Goal: Task Accomplishment & Management: Use online tool/utility

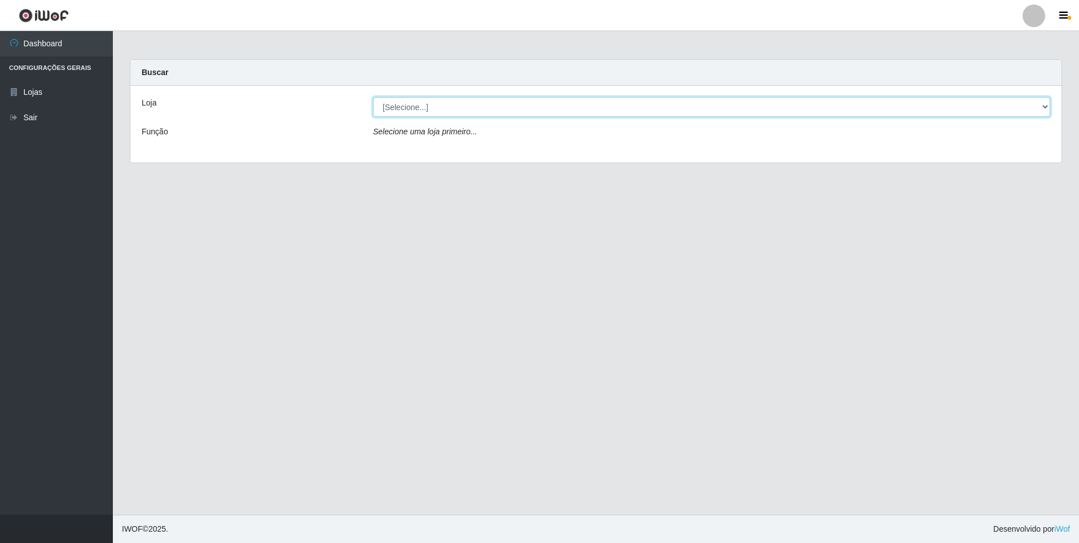
click at [1047, 106] on select "[Selecione...] Extrabom - Loja 01 Centro de Distribuição" at bounding box center [711, 107] width 677 height 20
select select "435"
click at [373, 97] on select "[Selecione...] Extrabom - Loja 01 Centro de Distribuição" at bounding box center [711, 107] width 677 height 20
click at [1044, 104] on select "[Selecione...] Extrabom - Loja 01 Centro de Distribuição" at bounding box center [711, 107] width 677 height 20
select select "435"
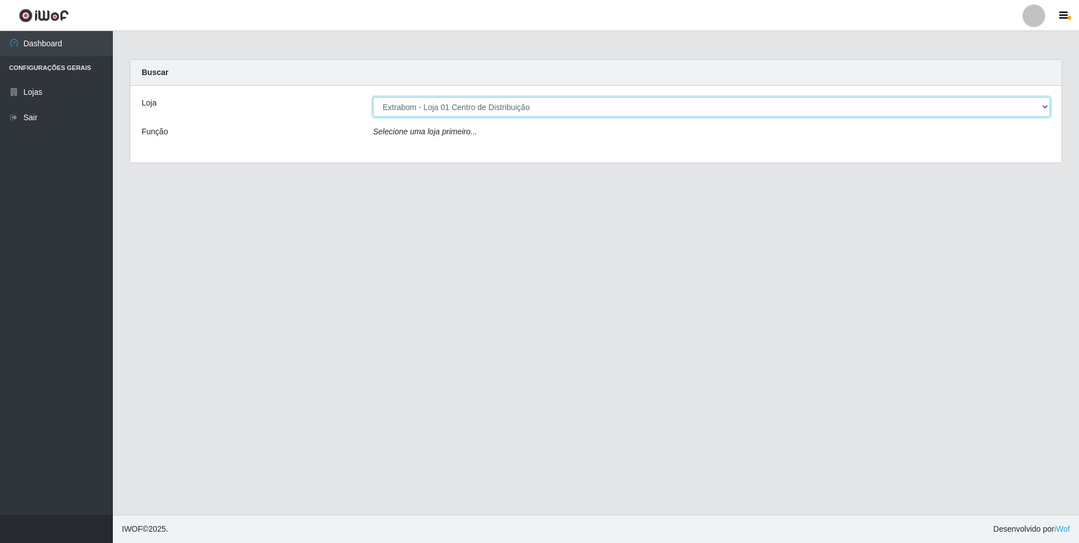
click at [373, 97] on select "[Selecione...] Extrabom - Loja 01 Centro de Distribuição" at bounding box center [711, 107] width 677 height 20
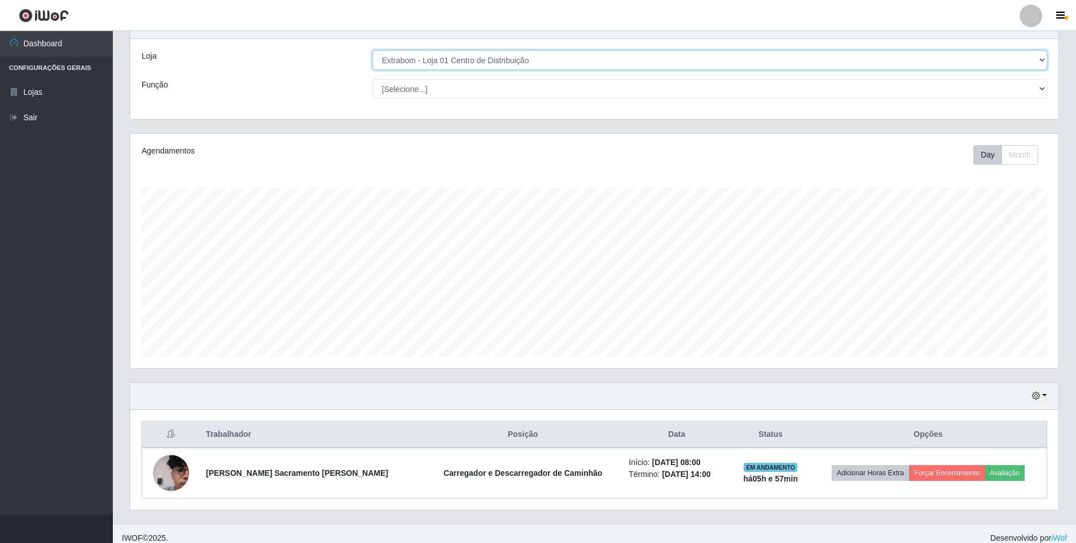
scroll to position [56, 0]
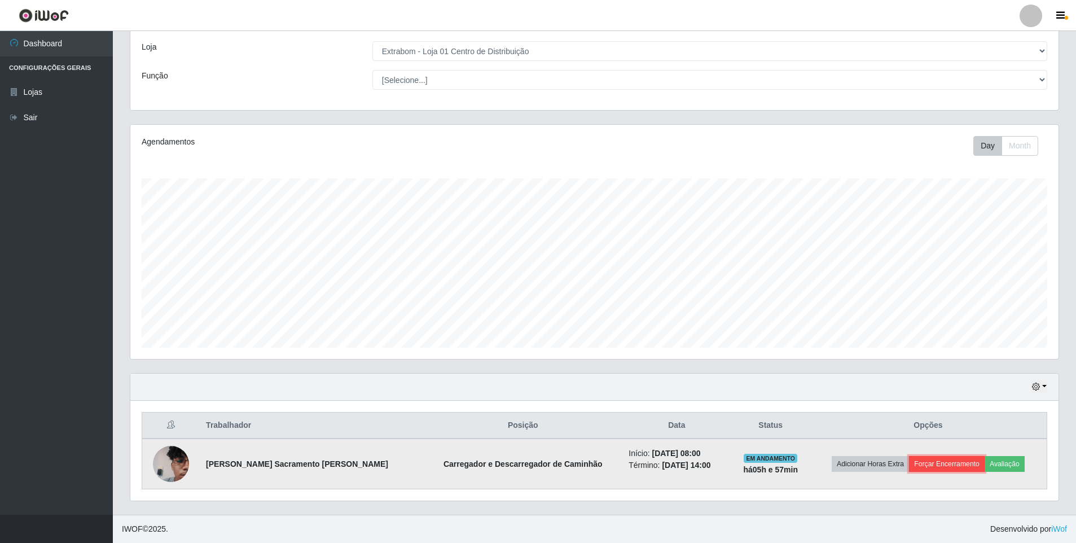
click at [949, 462] on button "Forçar Encerramento" at bounding box center [947, 464] width 76 height 16
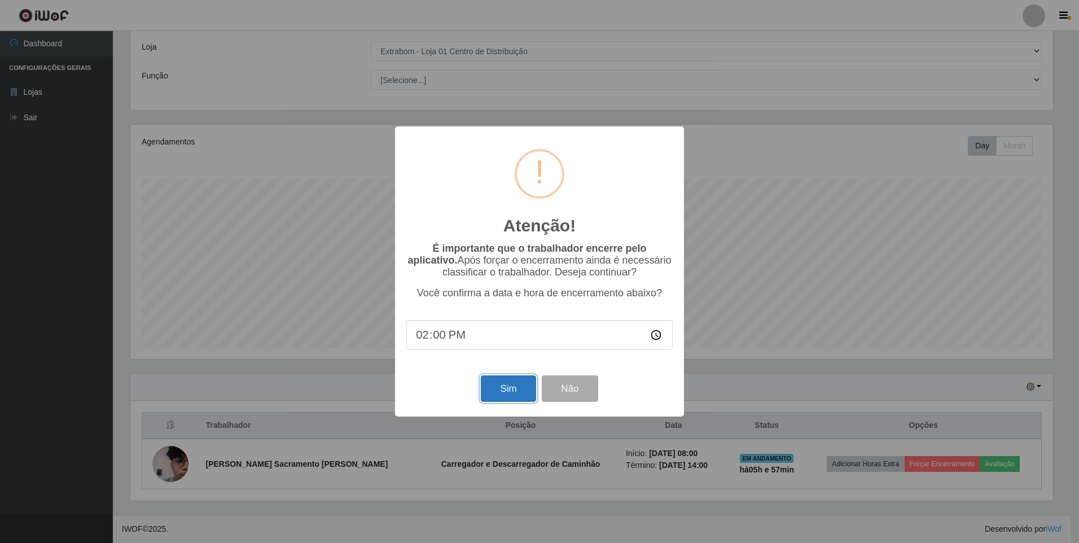
click at [504, 396] on button "Sim" at bounding box center [508, 388] width 55 height 27
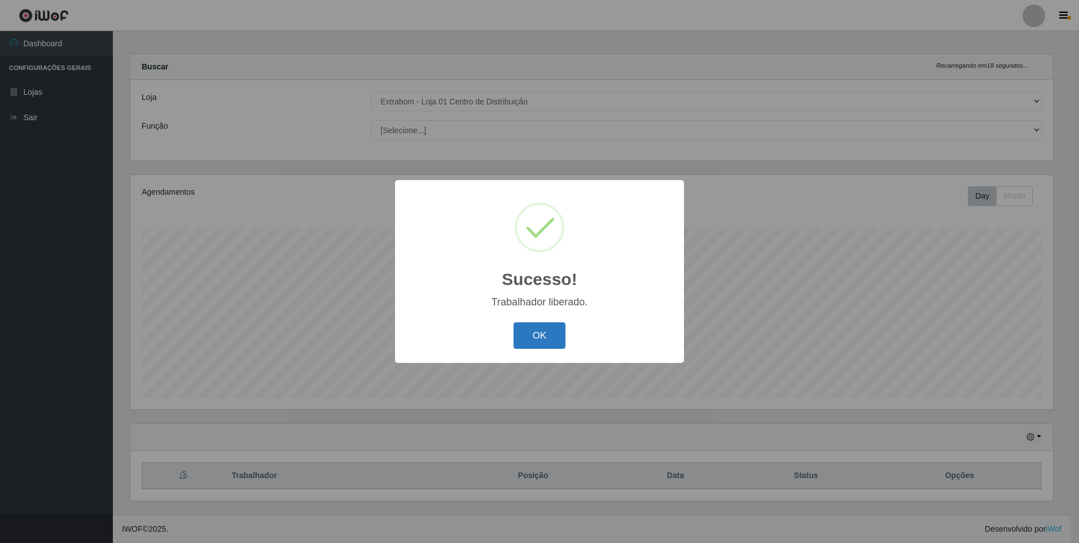
click at [531, 343] on button "OK" at bounding box center [540, 335] width 52 height 27
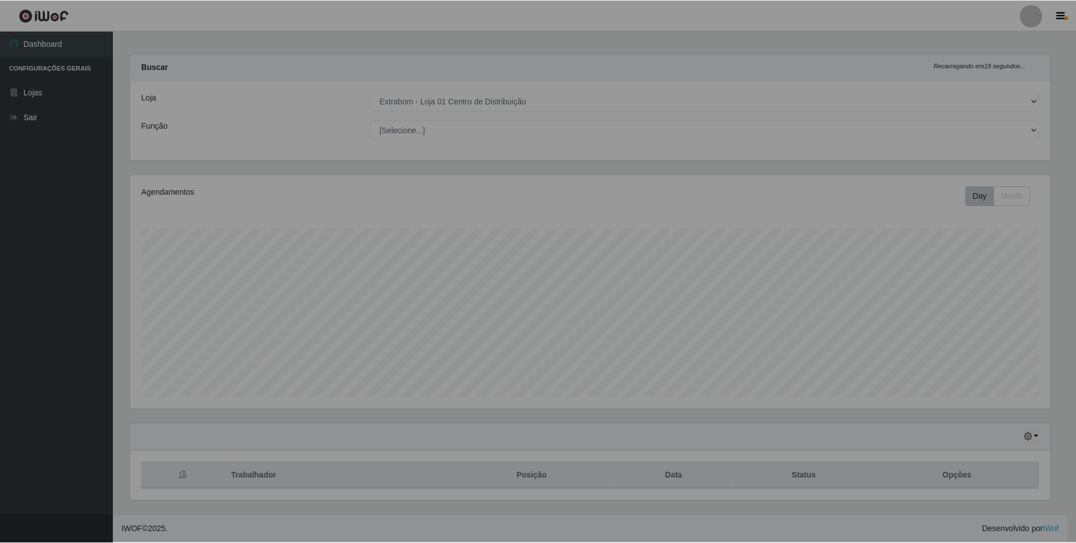
scroll to position [234, 929]
